Goal: Transaction & Acquisition: Book appointment/travel/reservation

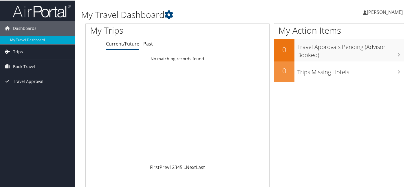
click at [15, 53] on span "Trips" at bounding box center [18, 51] width 10 height 14
click at [24, 96] on span "Book Travel" at bounding box center [24, 92] width 22 height 14
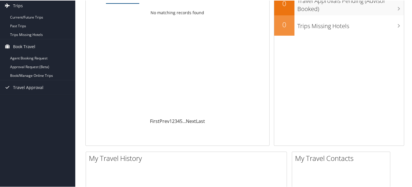
scroll to position [62, 0]
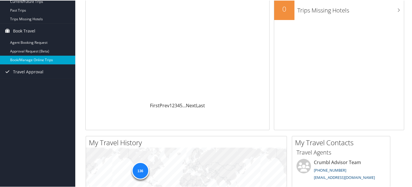
click at [21, 59] on link "Book/Manage Online Trips" at bounding box center [37, 59] width 75 height 9
